Goal: Navigation & Orientation: Go to known website

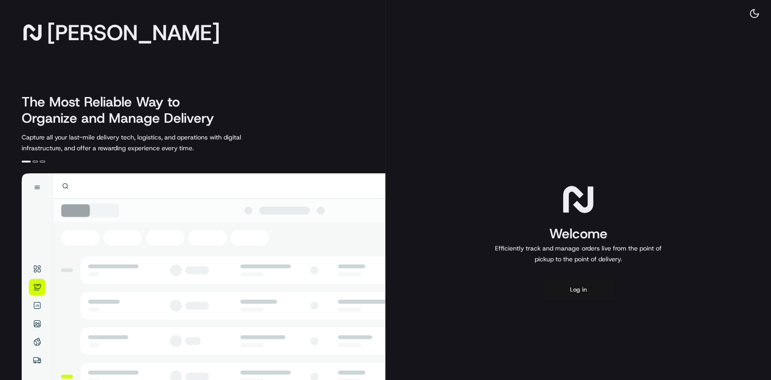
click at [577, 291] on button "Log in" at bounding box center [578, 290] width 72 height 22
